Goal: Task Accomplishment & Management: Manage account settings

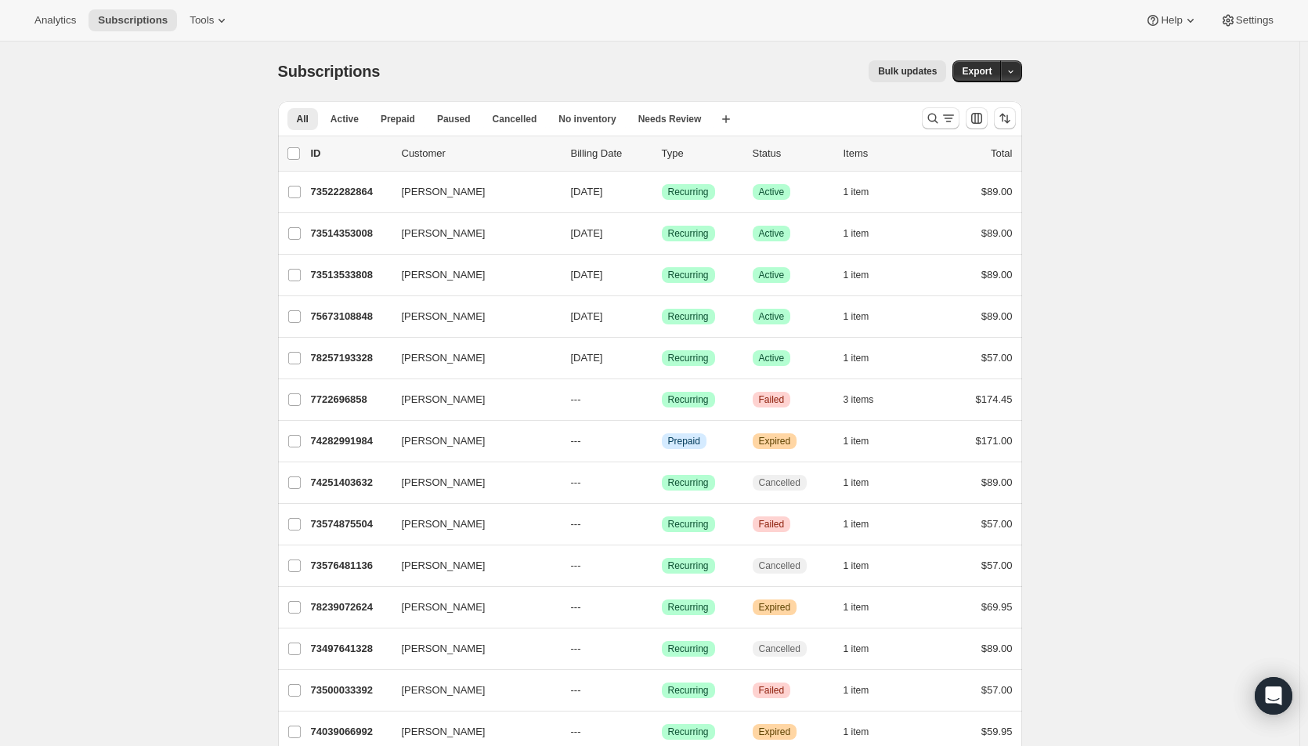
click at [941, 125] on icon "Search and filter results" at bounding box center [933, 118] width 16 height 16
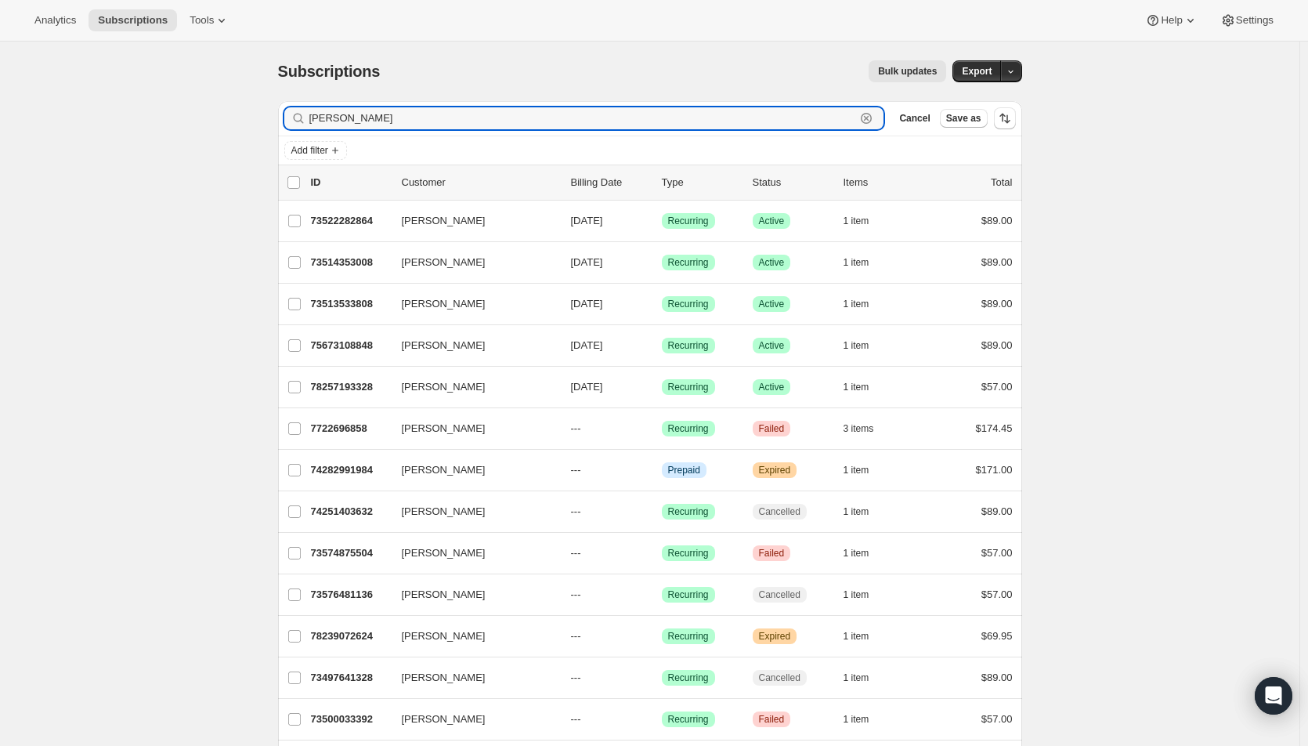
drag, startPoint x: 483, startPoint y: 119, endPoint x: 313, endPoint y: 114, distance: 169.3
click at [313, 114] on input "[PERSON_NAME]" at bounding box center [582, 118] width 547 height 22
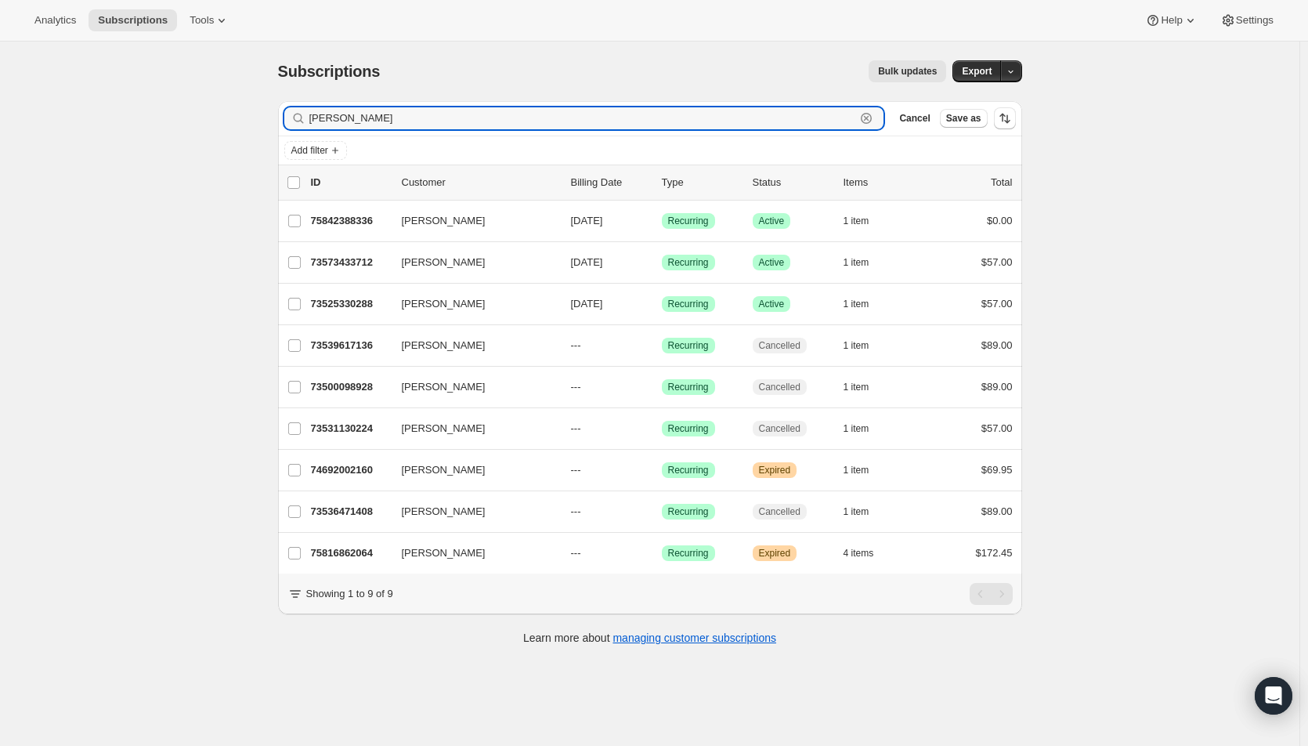
type input "[PERSON_NAME]"
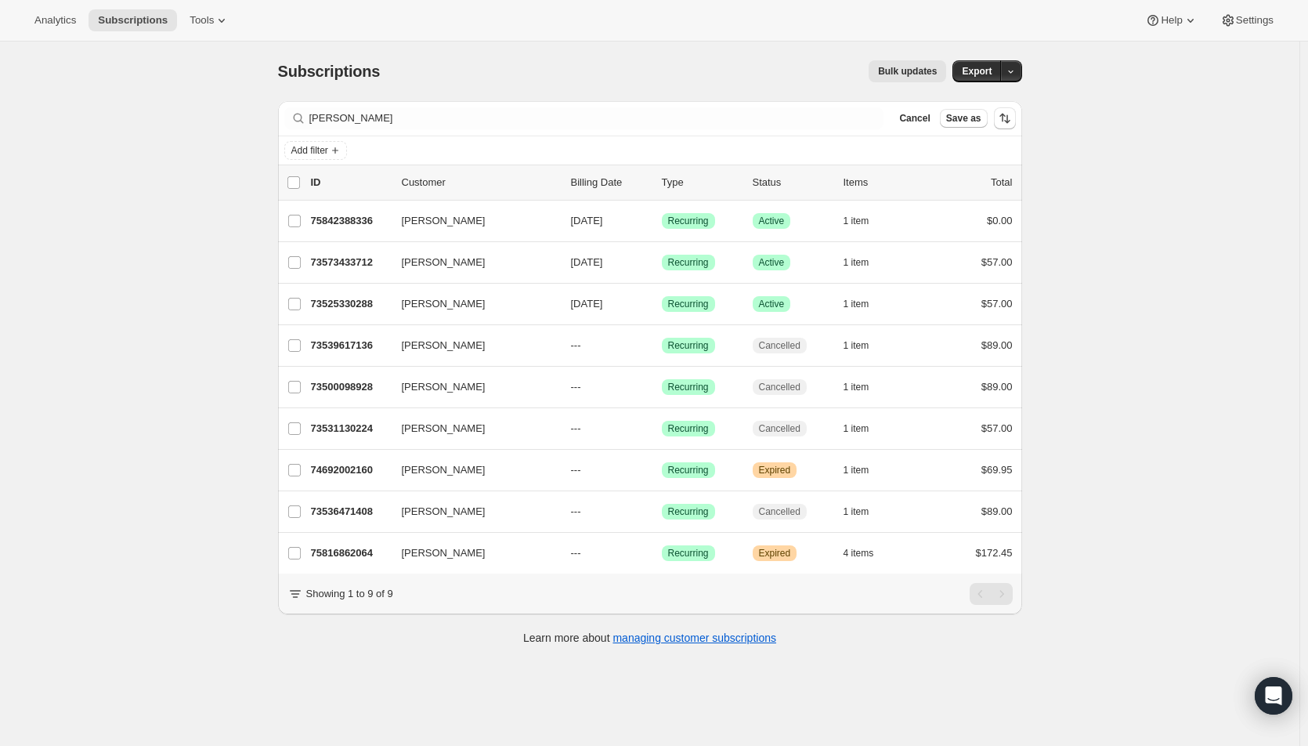
click at [603, 223] on span "[DATE]" at bounding box center [587, 221] width 32 height 12
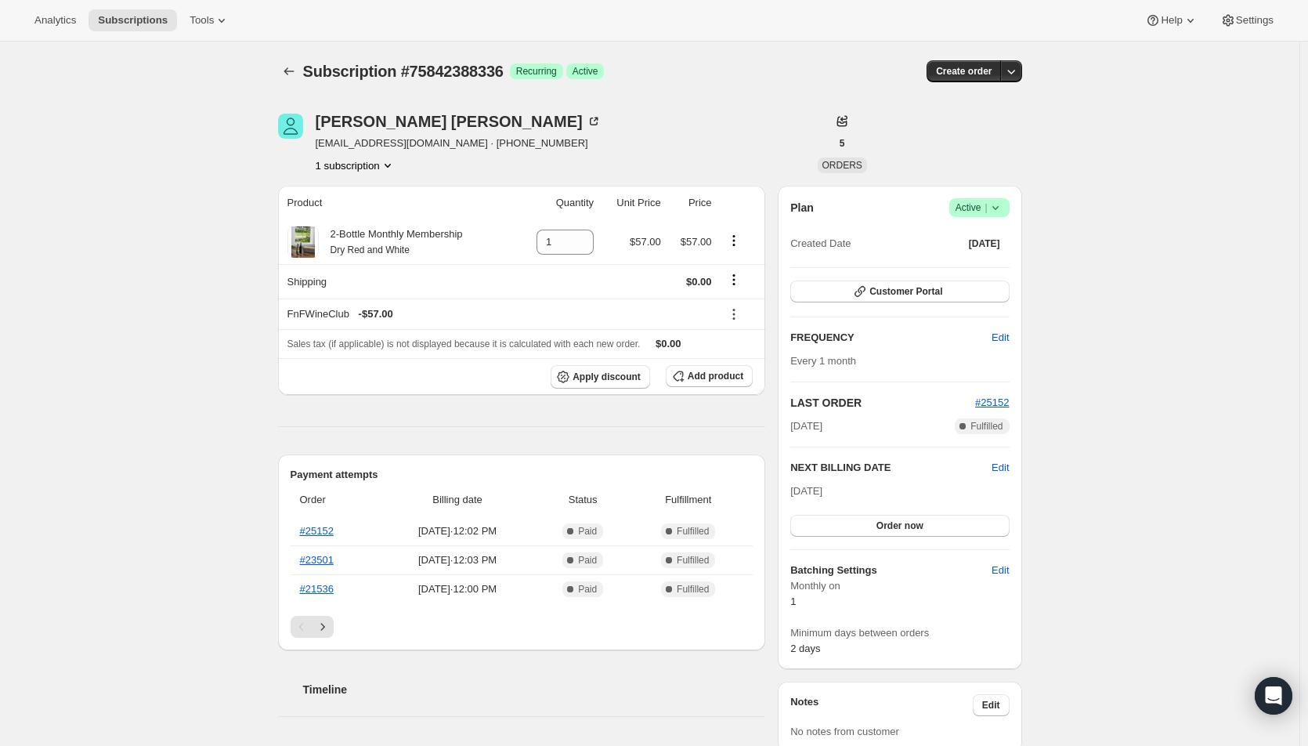
click at [1002, 468] on span "Edit" at bounding box center [1000, 468] width 17 height 16
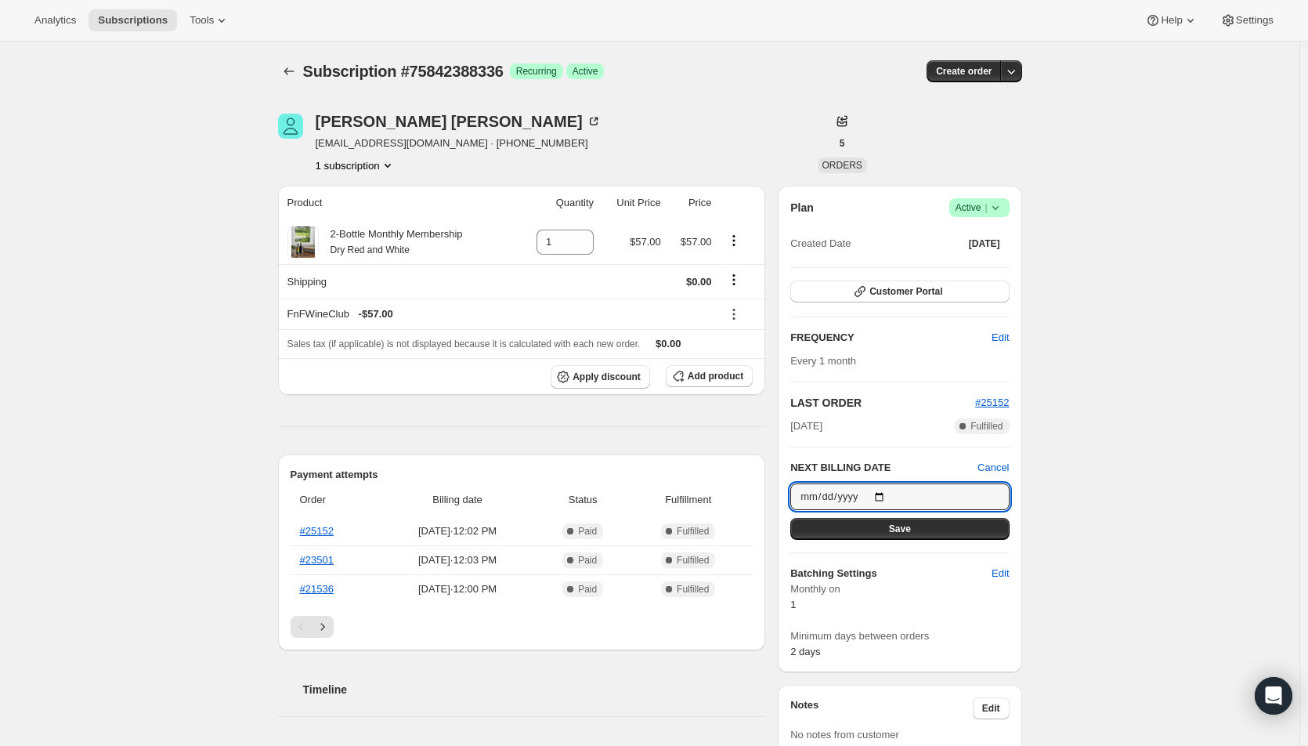
click at [887, 495] on input "[DATE]" at bounding box center [900, 496] width 219 height 27
type input "[DATE]"
click at [879, 526] on button "Save" at bounding box center [900, 529] width 219 height 22
